Goal: Information Seeking & Learning: Check status

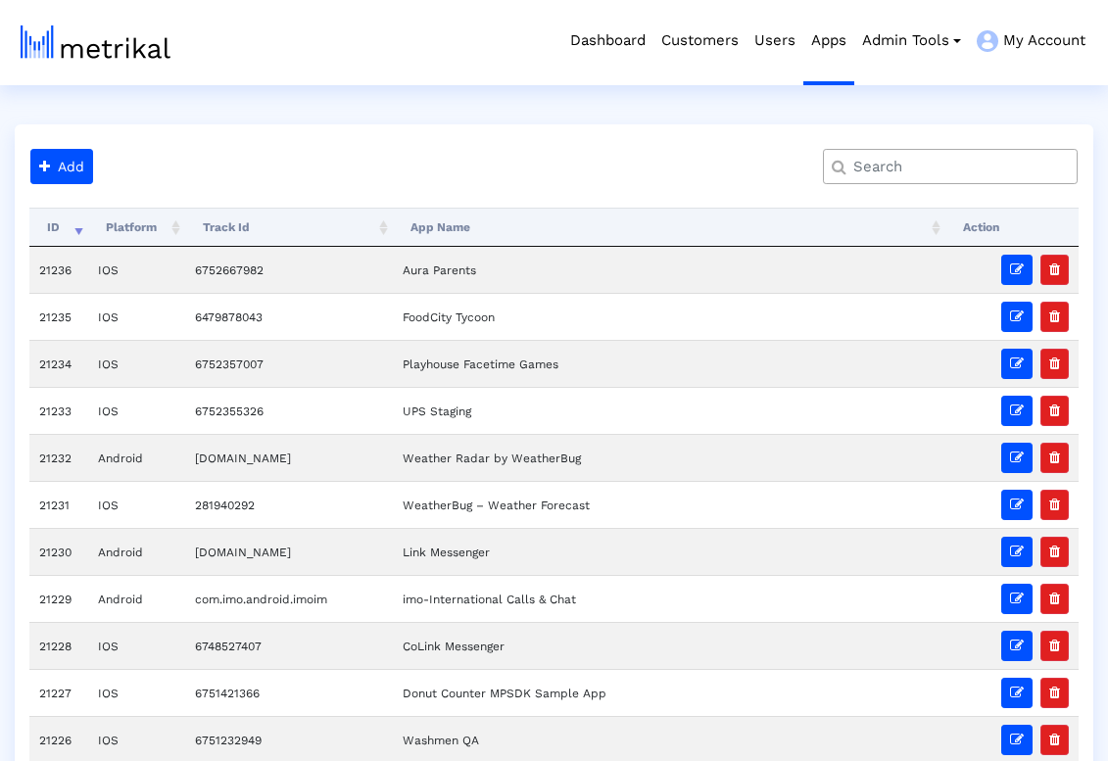
click at [1013, 171] on input "text" at bounding box center [954, 167] width 230 height 21
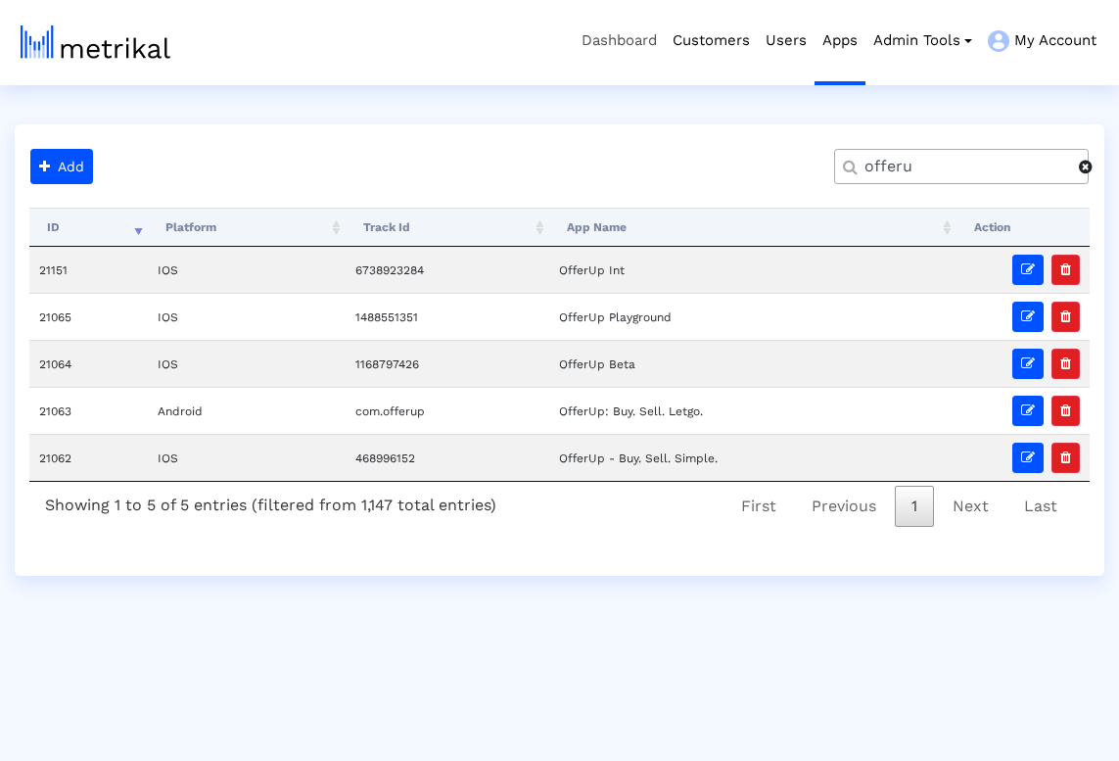
type input "offeru"
click at [593, 40] on link "Dashboard" at bounding box center [619, 40] width 91 height 81
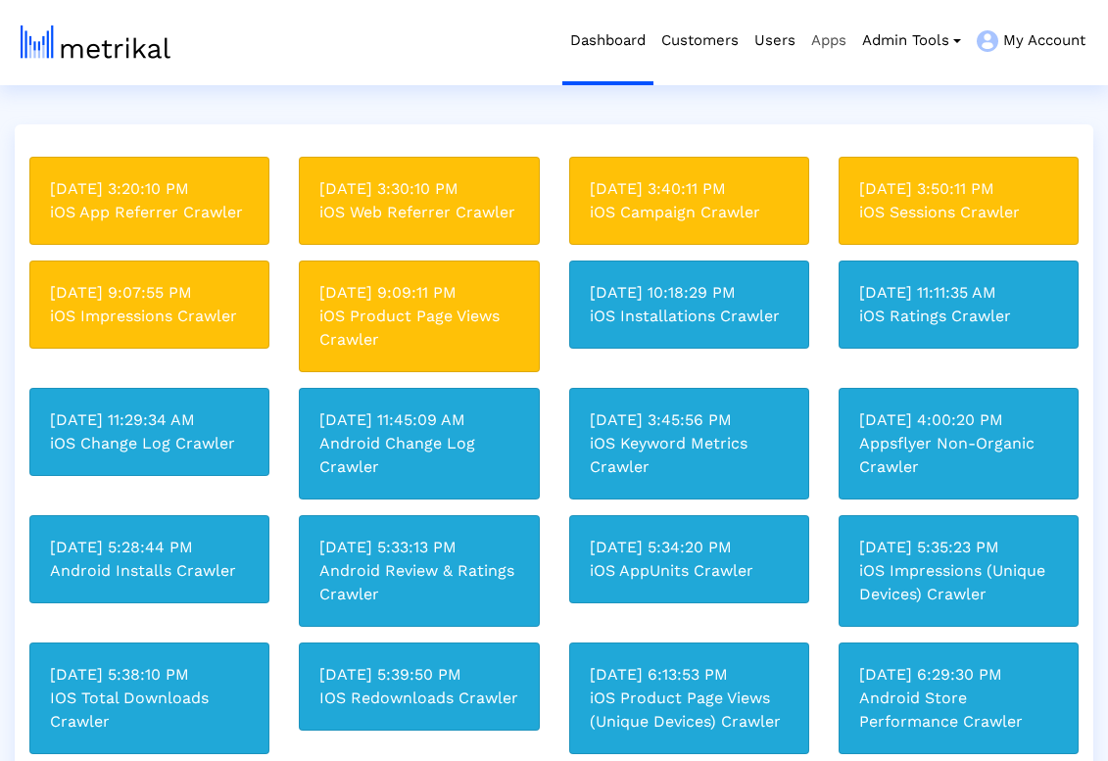
click at [822, 46] on link "Apps" at bounding box center [828, 40] width 51 height 81
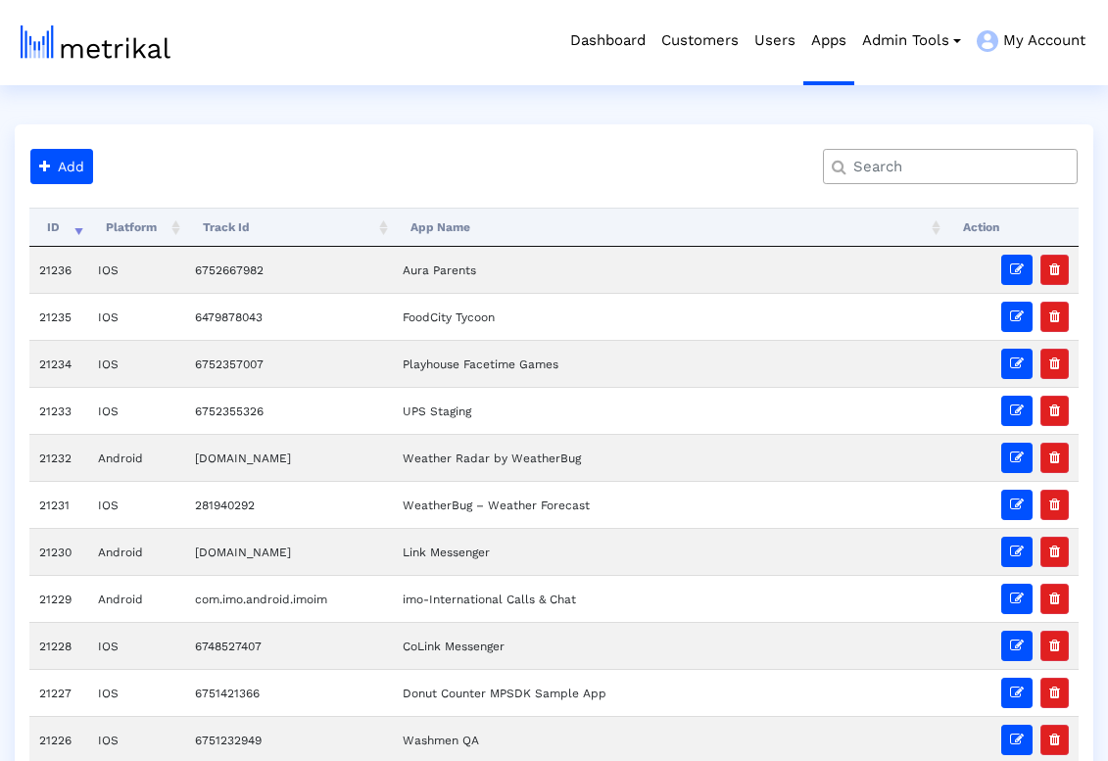
click at [907, 167] on input "text" at bounding box center [954, 167] width 230 height 21
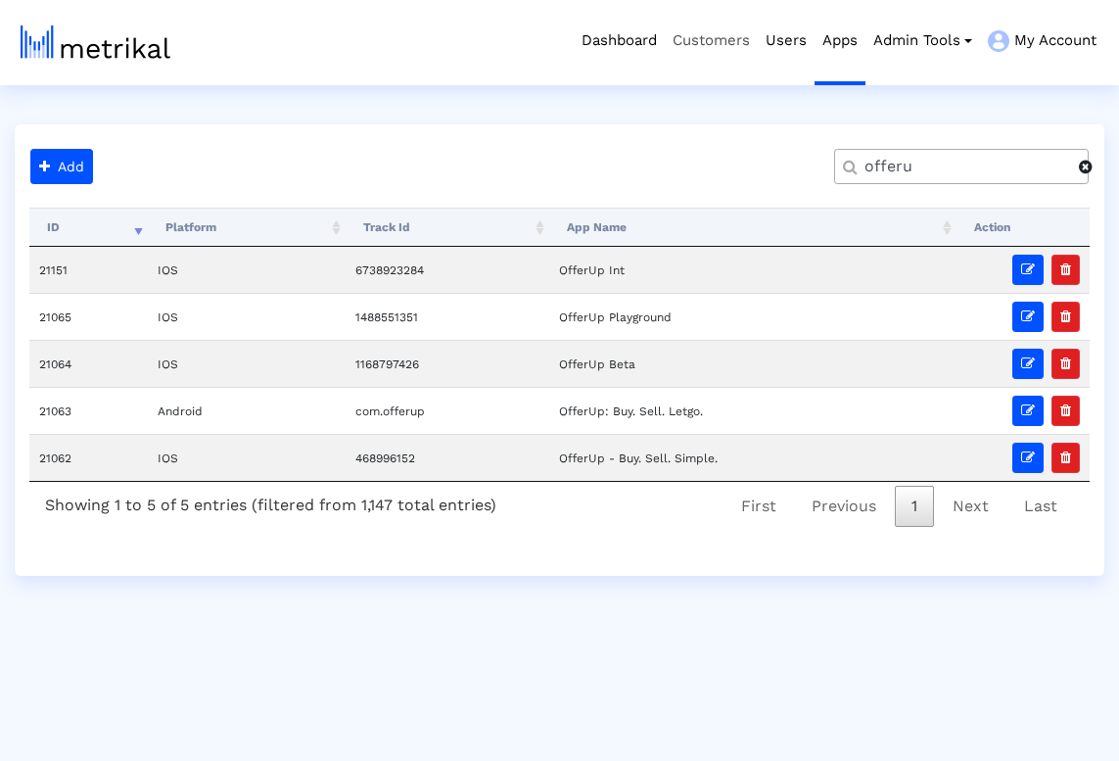
type input "offeru"
click at [689, 40] on link "Customers" at bounding box center [711, 40] width 93 height 81
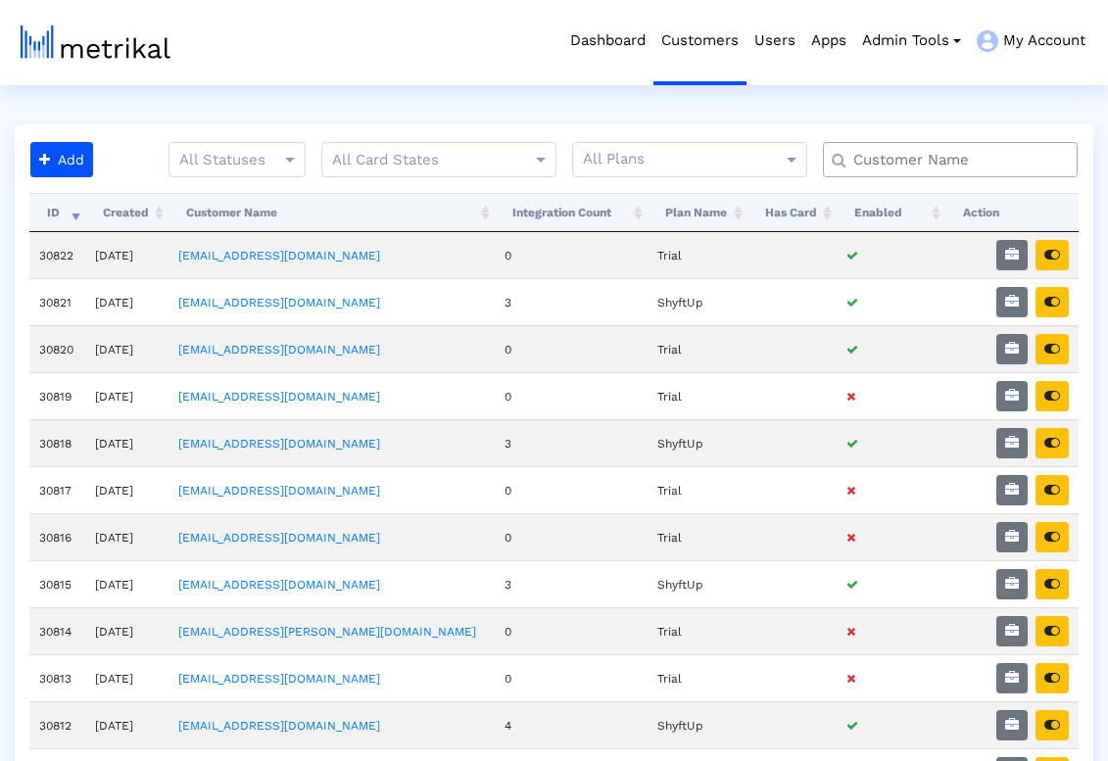
click at [920, 165] on input "text" at bounding box center [954, 160] width 230 height 21
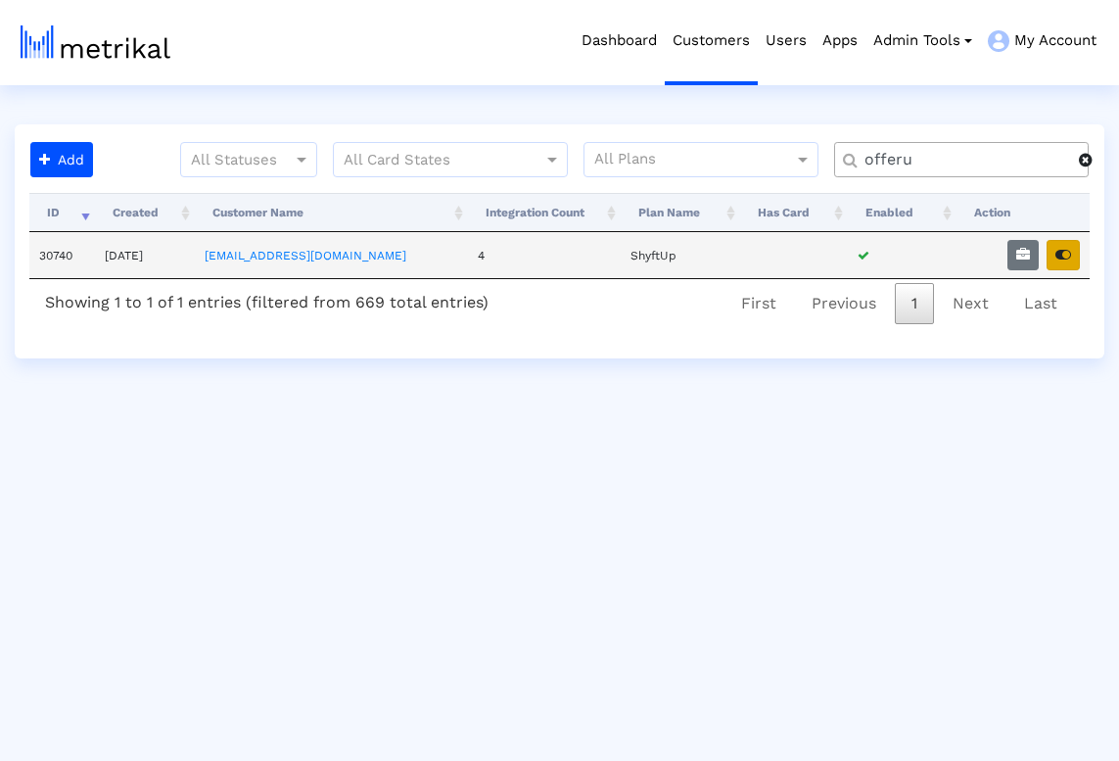
type input "offeru"
click at [1066, 260] on icon "button" at bounding box center [1064, 255] width 16 height 14
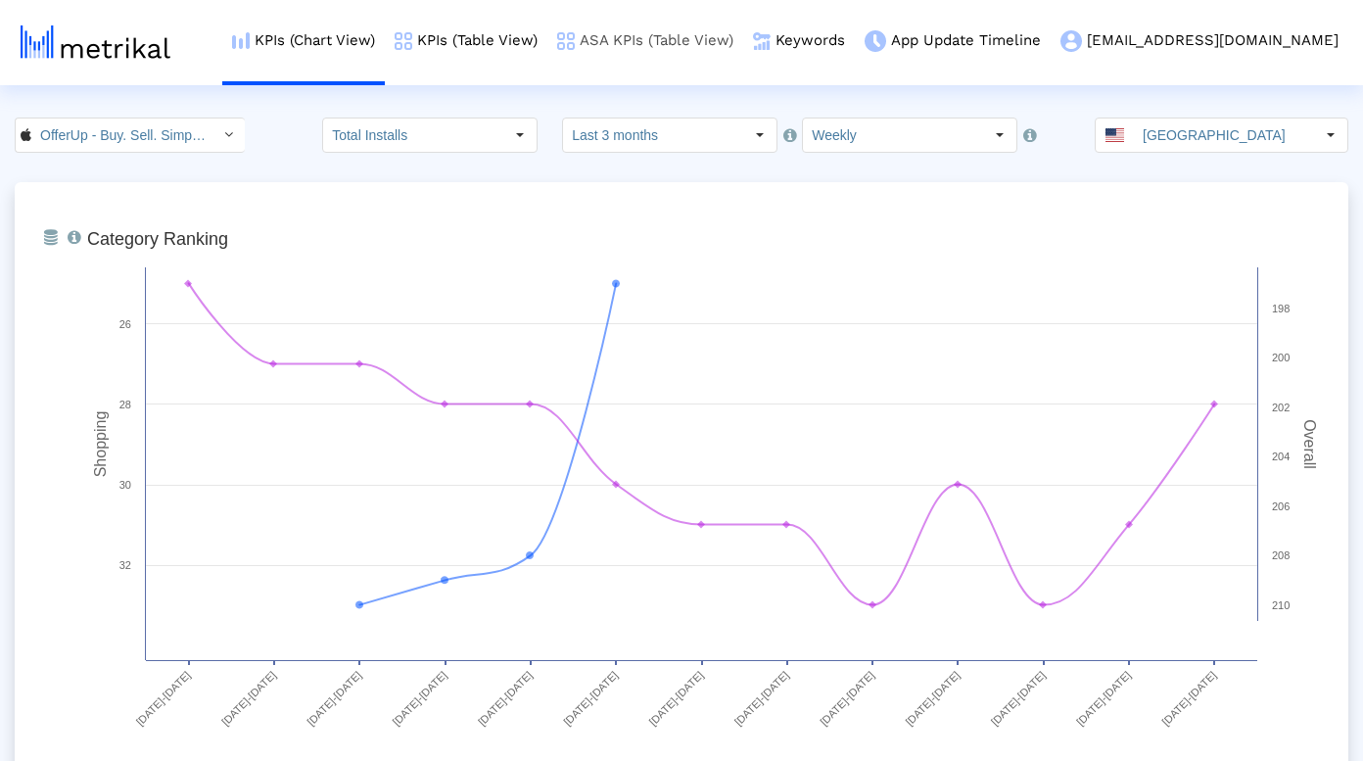
click at [631, 42] on link "ASA KPIs (Table View)" at bounding box center [645, 40] width 196 height 81
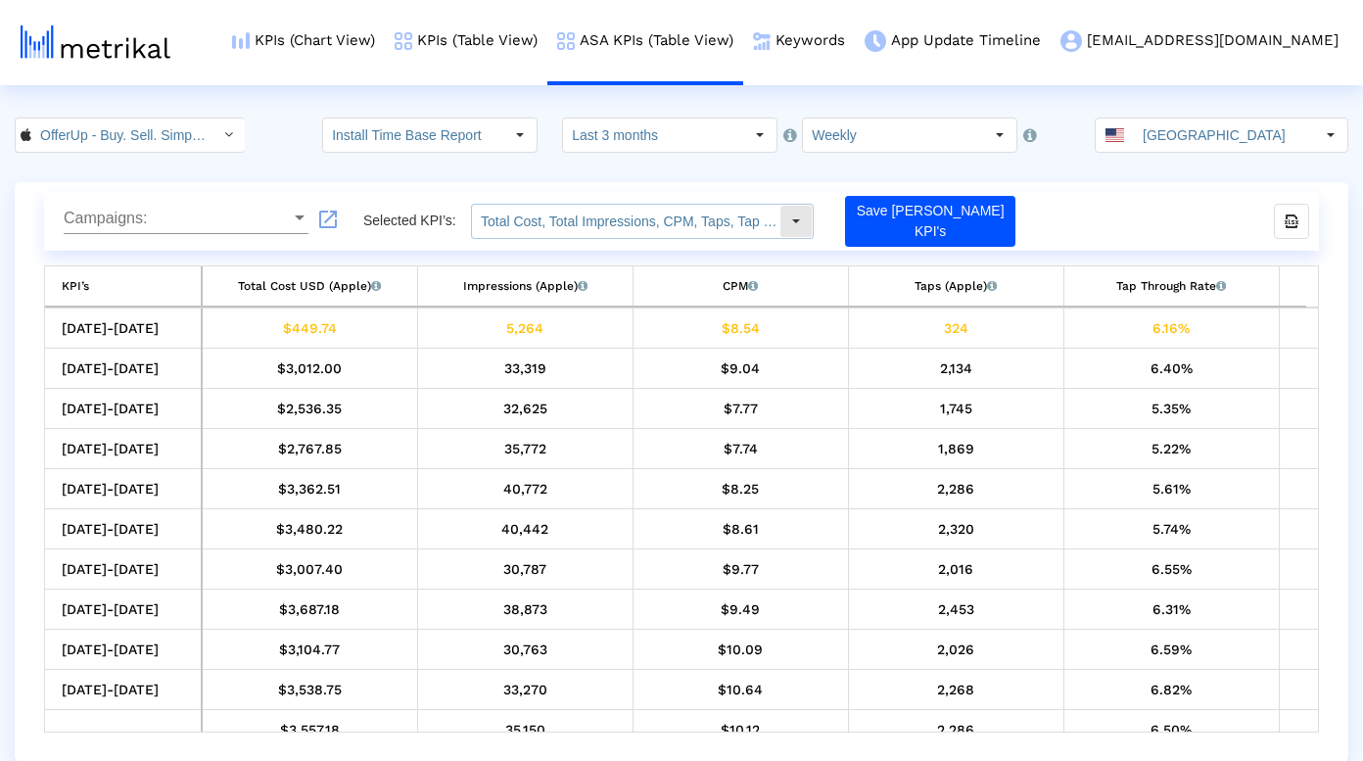
click at [594, 233] on input "Total Cost, Total Impressions, CPM, Taps, Tap Through Rate, Total Installs, Avg…" at bounding box center [625, 221] width 307 height 33
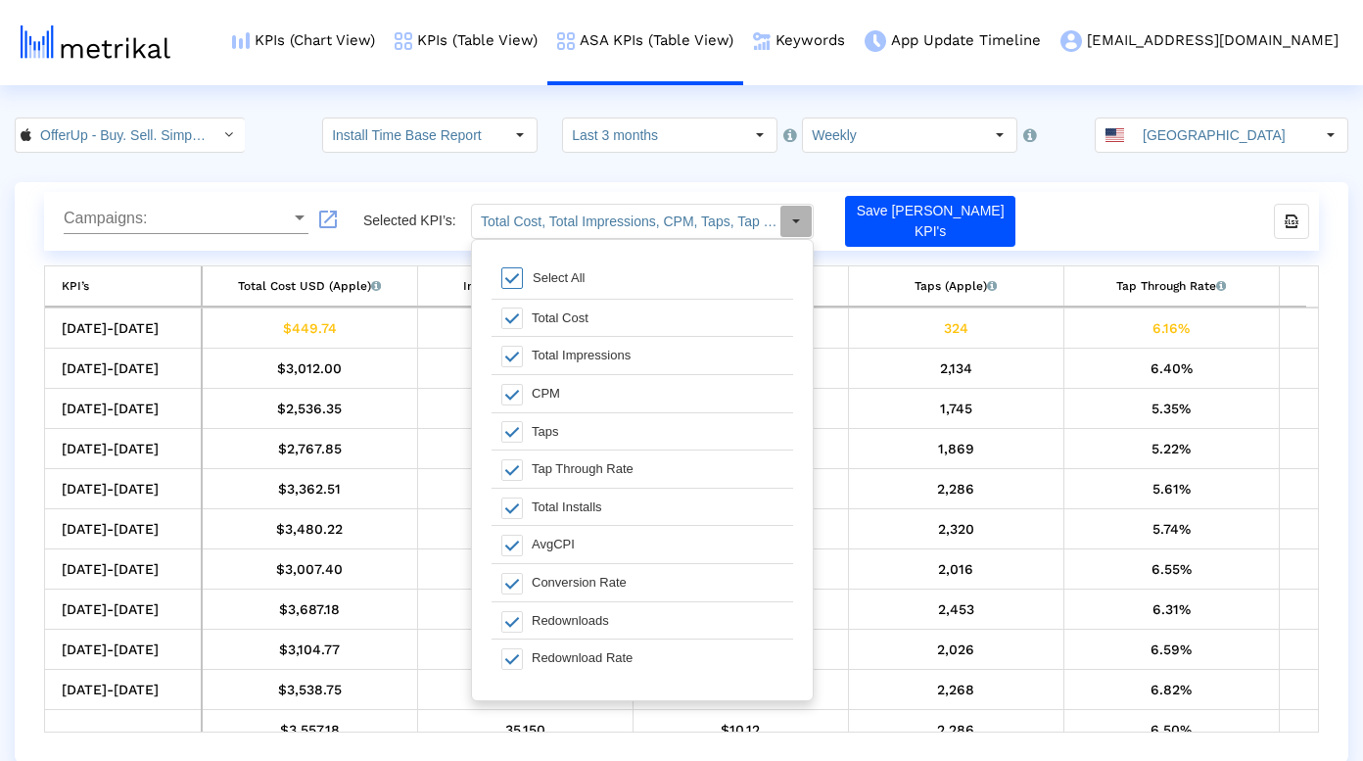
click at [535, 167] on crea-index "OfferUp - Buy. Sell. Simple. < 468996152 > Install Time Base Report Select how …" at bounding box center [681, 440] width 1363 height 644
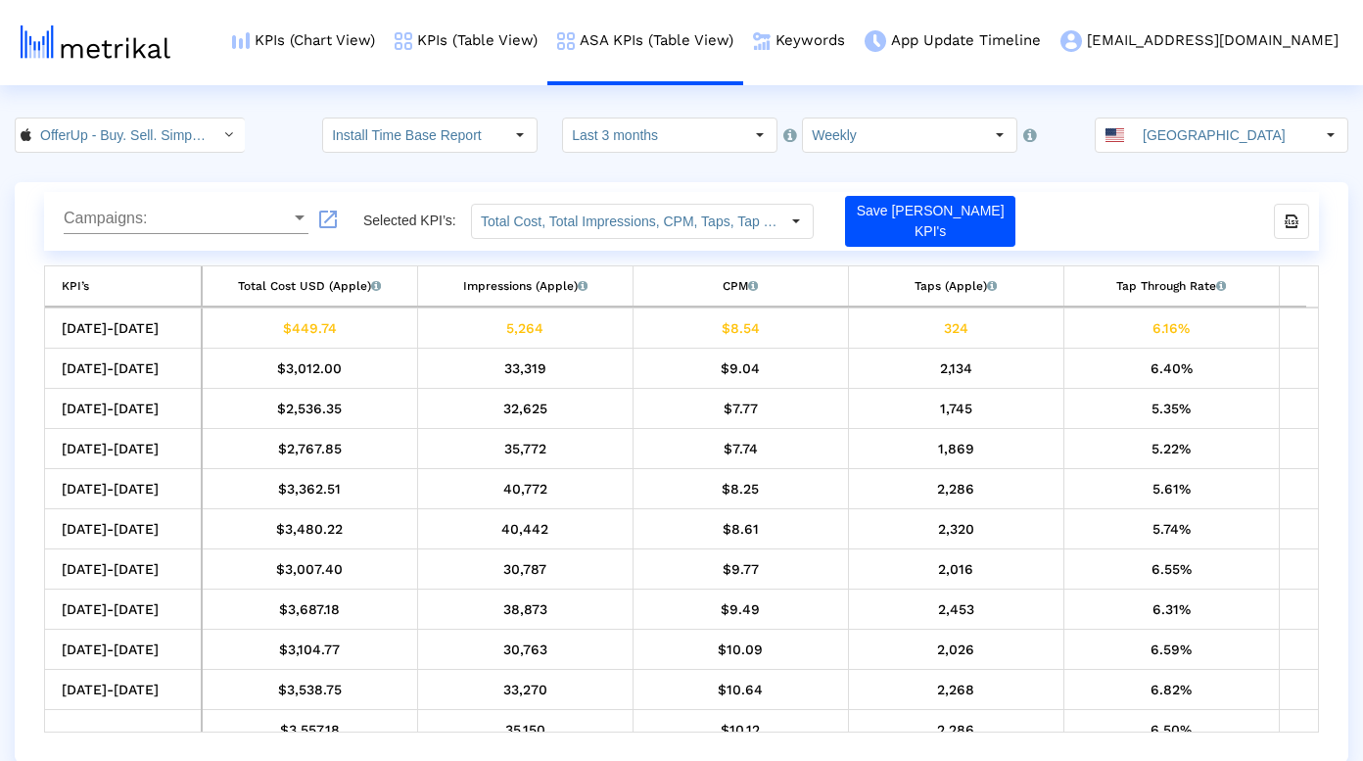
click at [275, 138] on div "OfferUp - Buy. Sell. Simple. < 468996152 > Install Time Base Report Select how …" at bounding box center [681, 135] width 1363 height 35
click at [272, 102] on html "KPIs (Chart View) KPIs (Table View) ASA KPIs (Table View) Keywords App Update T…" at bounding box center [681, 381] width 1363 height 762
